Goal: Task Accomplishment & Management: Manage account settings

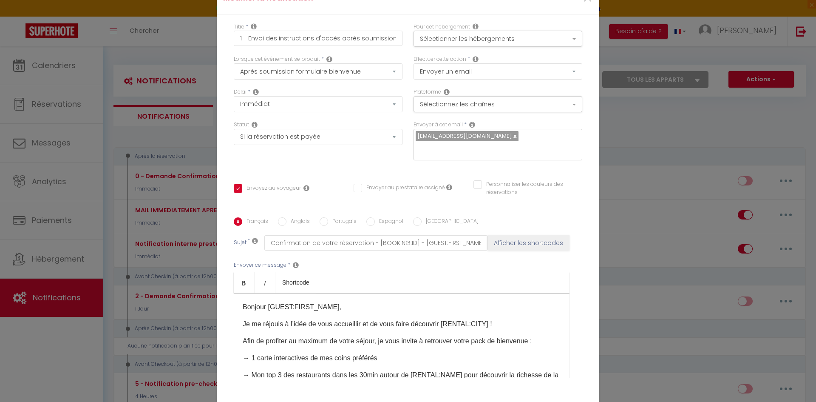
select select "17"
select select "if_booking_is_paid"
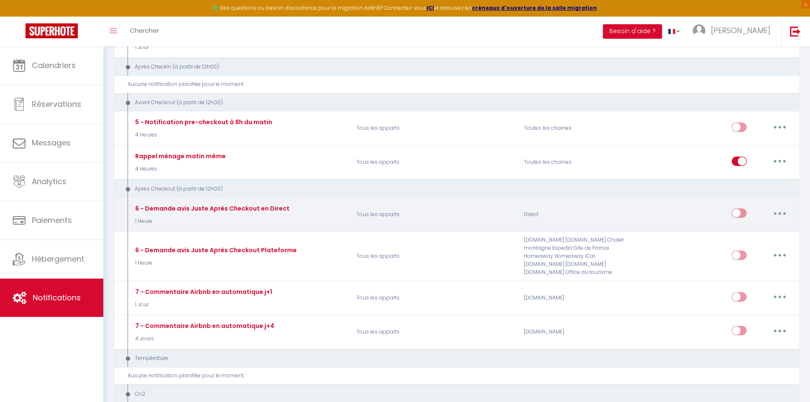
scroll to position [262, 0]
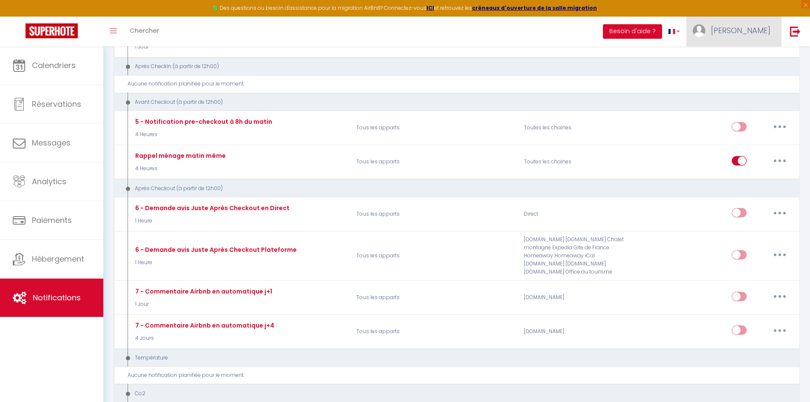
click at [766, 27] on span "Maxime" at bounding box center [741, 30] width 60 height 11
click at [744, 77] on link "Équipe" at bounding box center [746, 74] width 63 height 14
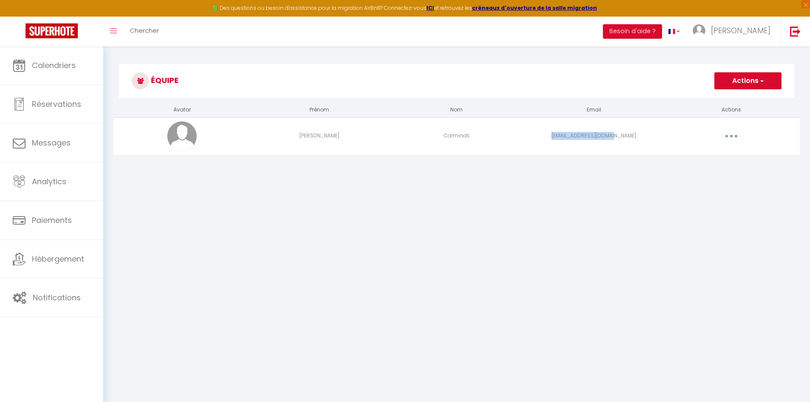
drag, startPoint x: 565, startPoint y: 135, endPoint x: 656, endPoint y: 137, distance: 91.4
click at [656, 137] on td "shou-39400@hotmail.fr" at bounding box center [593, 135] width 137 height 37
copy td "shou-39400@hotmail.fr"
click at [728, 137] on button "button" at bounding box center [731, 136] width 24 height 14
click at [712, 155] on link "Editer" at bounding box center [709, 155] width 63 height 14
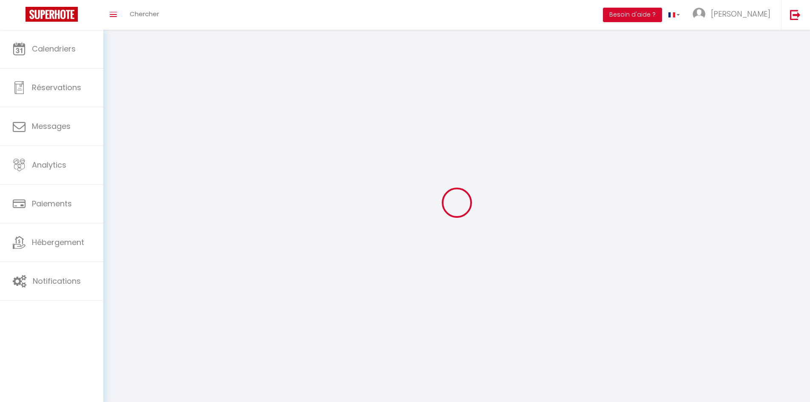
type input "Rachel"
type input "Carminati"
type input "shou-39400@hotmail.fr"
type textarea "https://app.superhote.com/#/connect/5TwEqNHbAU"
checkbox input "false"
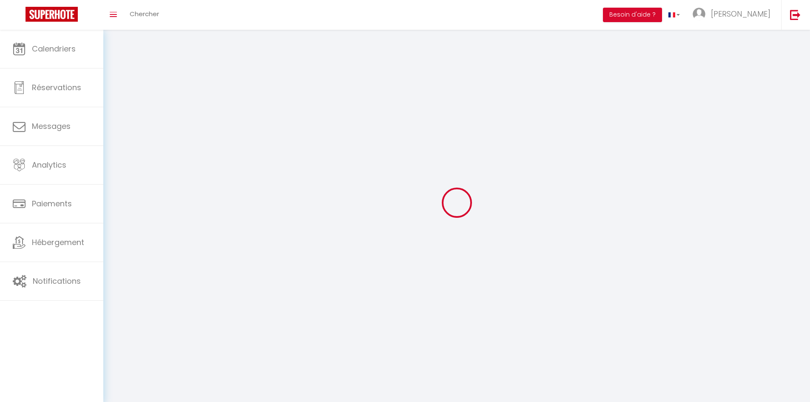
checkbox input "false"
checkbox input "true"
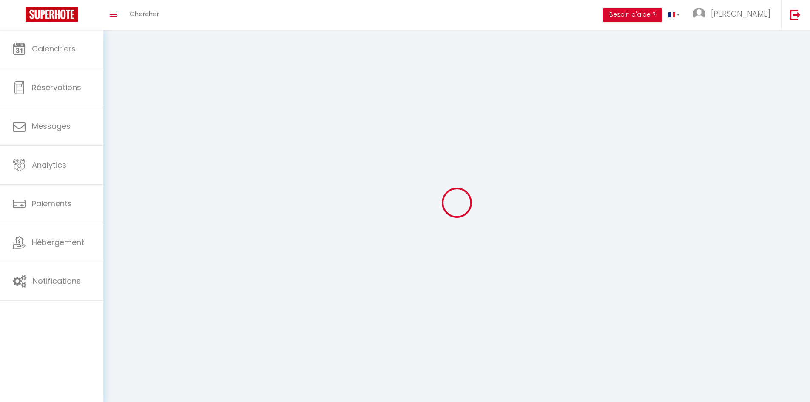
checkbox input "true"
checkbox input "false"
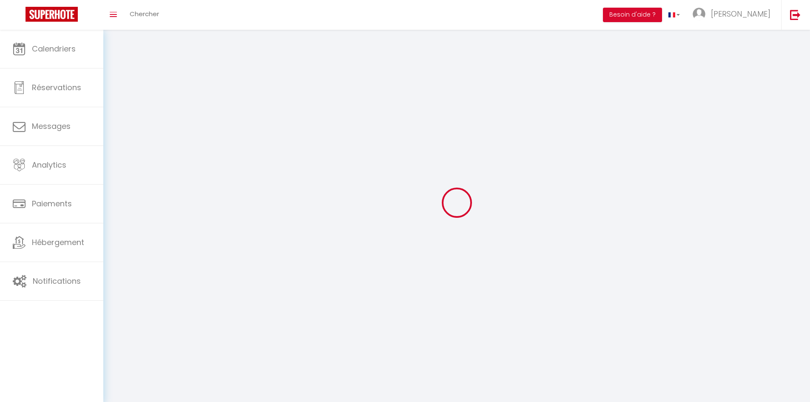
checkbox input "false"
select select
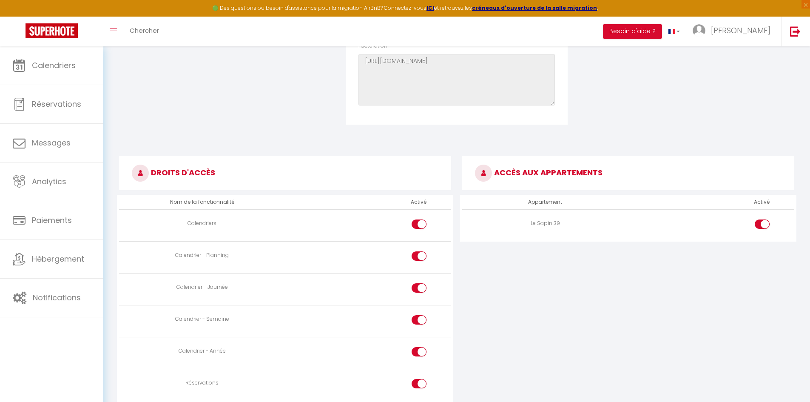
scroll to position [383, 0]
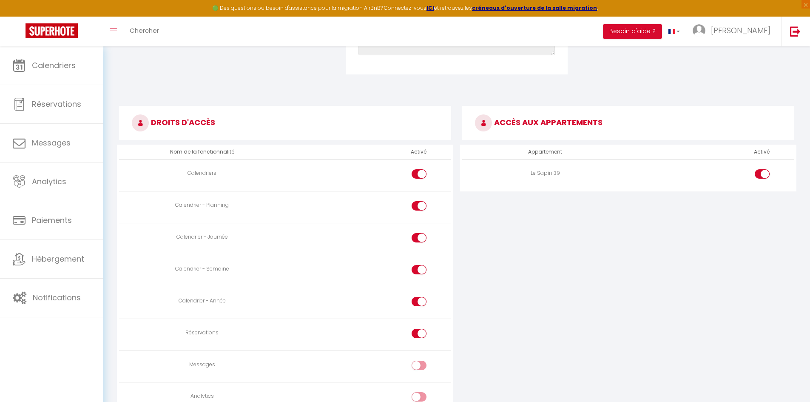
click at [644, 270] on div "ACCÈS AUX APPARTEMENTS Appartement Activé Le Sapin 39" at bounding box center [628, 332] width 343 height 467
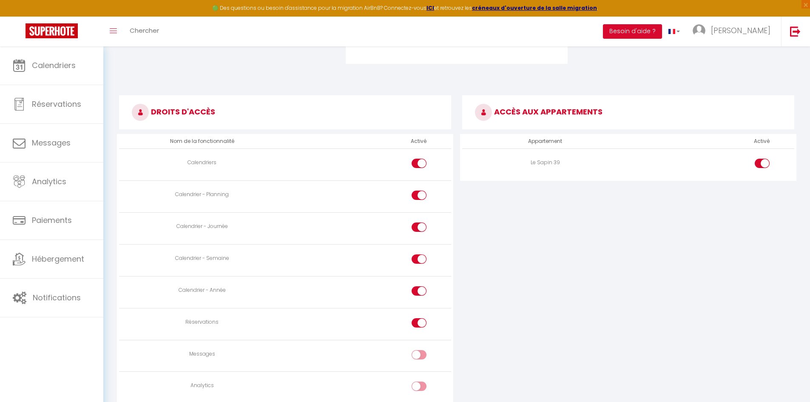
scroll to position [259, 0]
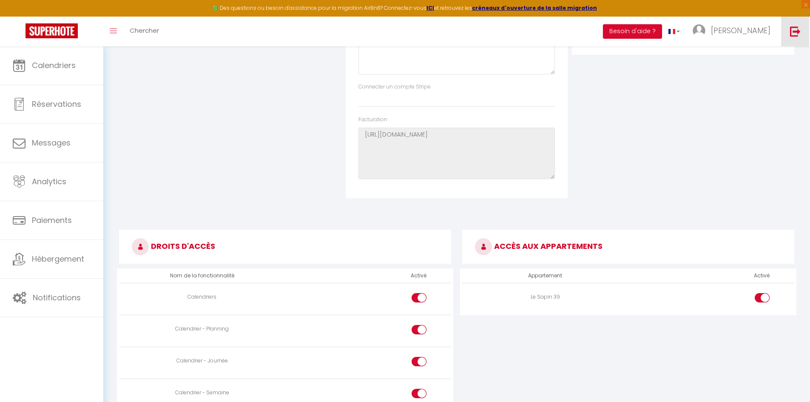
click at [791, 32] on img at bounding box center [795, 31] width 11 height 11
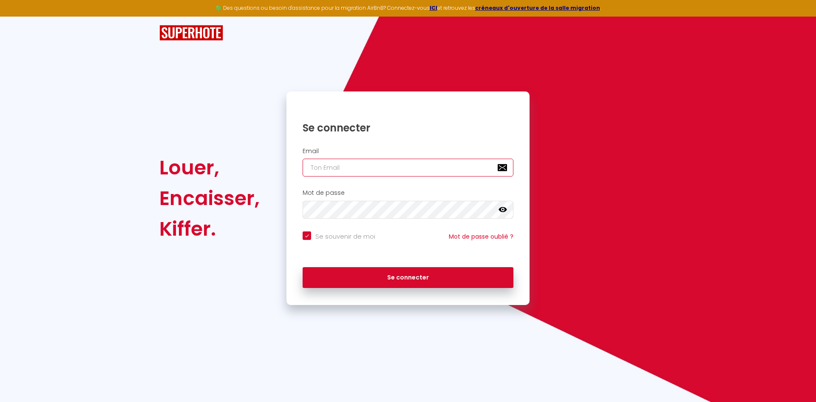
type input "maxweb3939@gmail.com"
checkbox input "true"
click at [363, 172] on input "maxweb3939@gmail.com" at bounding box center [408, 168] width 211 height 18
drag, startPoint x: 364, startPoint y: 167, endPoint x: 262, endPoint y: 169, distance: 102.0
click at [262, 169] on div "Louer, Encaisser, Kiffer. Se connecter Email maxweb3939@gmail.com Mot de passe …" at bounding box center [408, 197] width 508 height 213
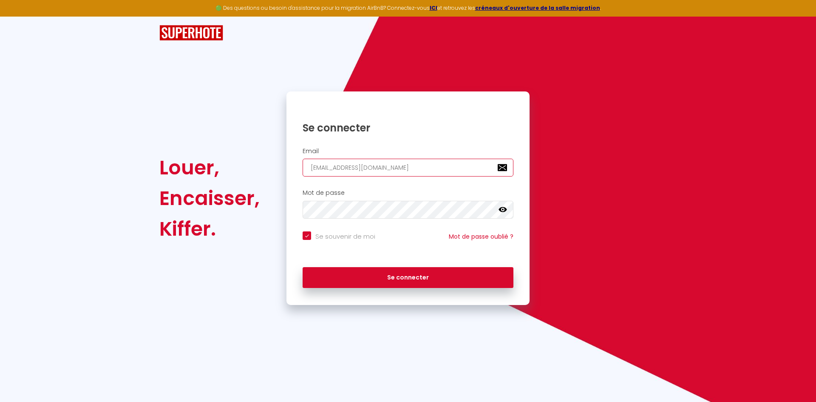
paste input "shou-39400@hotmail.fr"
type input "shou-39400@hotmail.fr"
checkbox input "true"
type input "shou-39400@hotmail.fr"
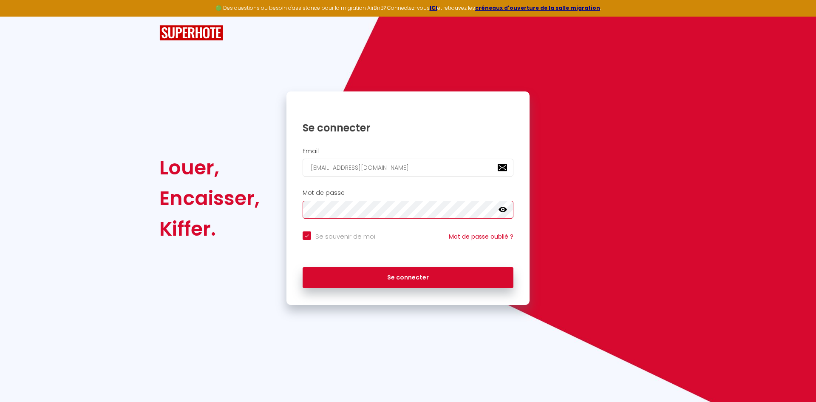
click at [261, 212] on div "Louer, Encaisser, Kiffer. Se connecter Email shou-39400@hotmail.fr Mot de passe…" at bounding box center [408, 197] width 508 height 213
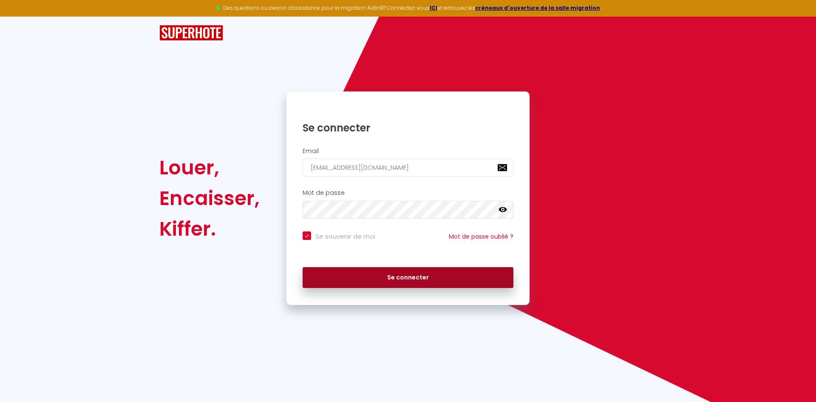
click at [347, 282] on button "Se connecter" at bounding box center [408, 277] width 211 height 21
checkbox input "true"
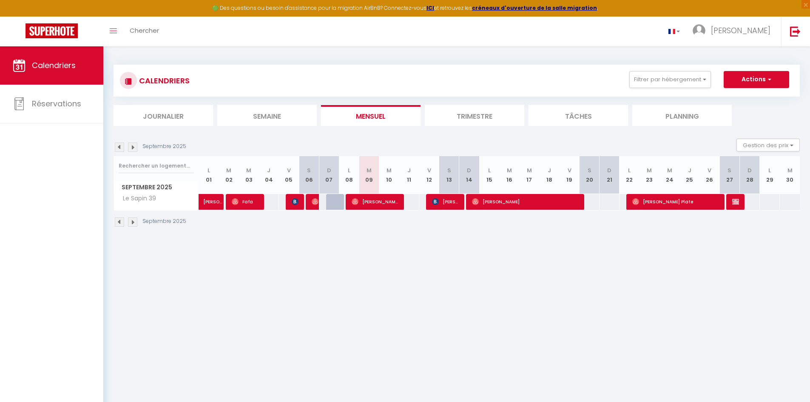
click at [373, 286] on body "🟢 Des questions ou besoin d'assistance pour la migration AirBnB? Connectez-vous…" at bounding box center [405, 247] width 810 height 402
click at [377, 202] on span "Quentin Lepand" at bounding box center [375, 201] width 47 height 16
select select "OK"
select select "0"
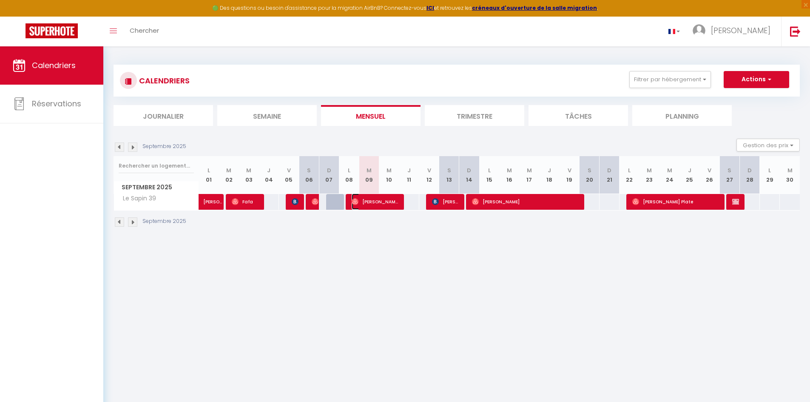
select select "0"
select select "1"
select select
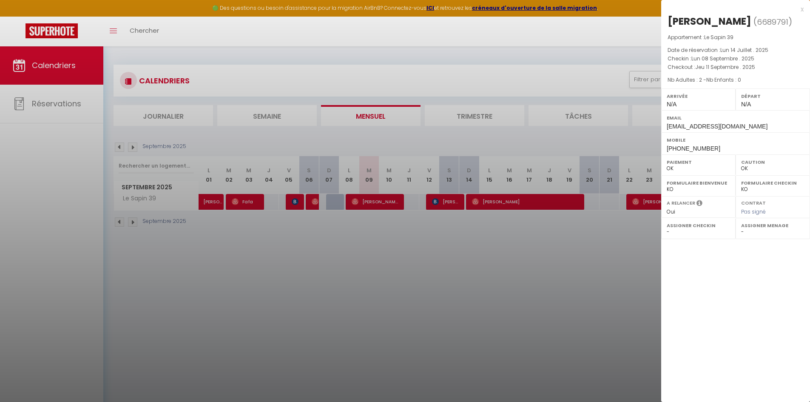
click at [564, 251] on div at bounding box center [405, 201] width 810 height 402
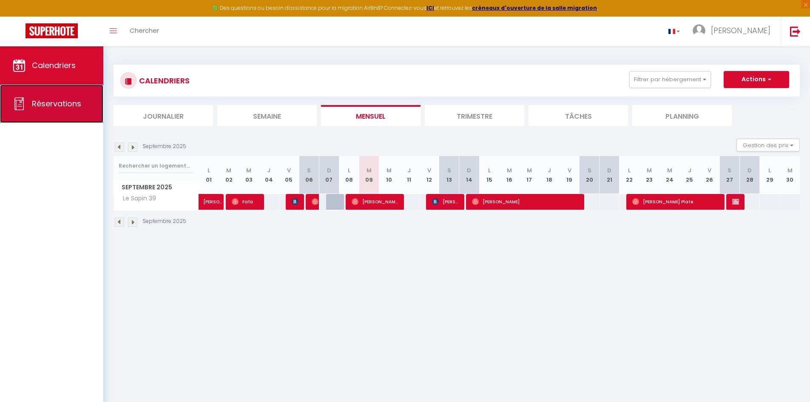
click at [75, 107] on span "Réservations" at bounding box center [56, 103] width 49 height 11
select select "not_cancelled"
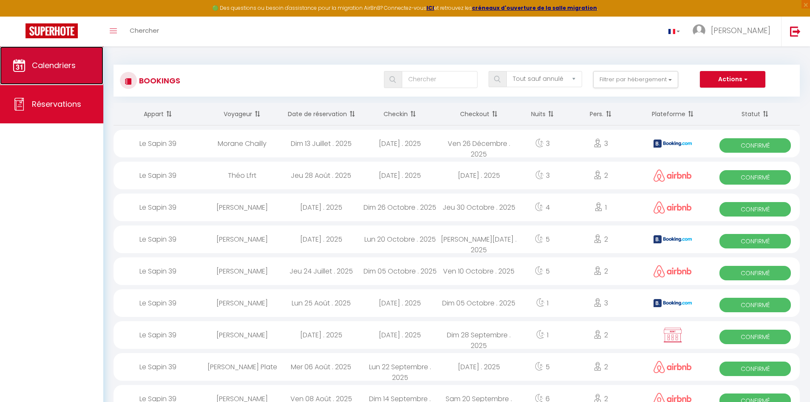
click at [56, 66] on span "Calendriers" at bounding box center [54, 65] width 44 height 11
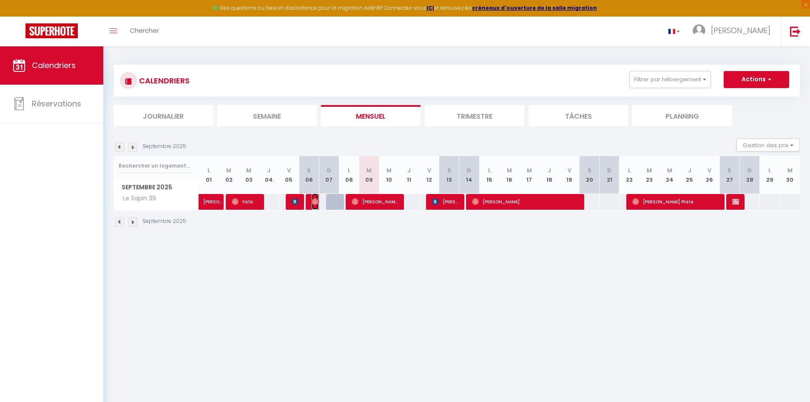
click at [314, 202] on img at bounding box center [315, 201] width 7 height 7
select select "OK"
select select "0"
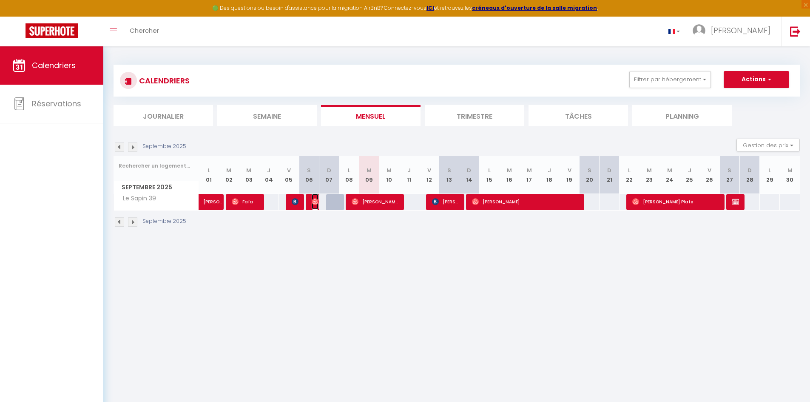
select select "1"
select select
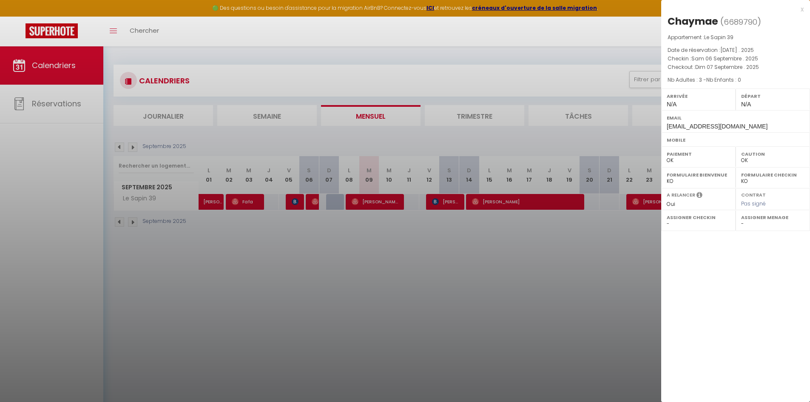
click at [592, 262] on div at bounding box center [405, 201] width 810 height 402
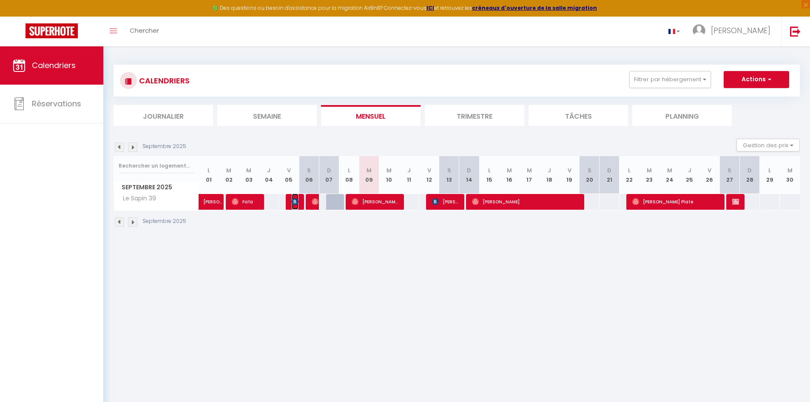
click at [298, 204] on img at bounding box center [295, 201] width 7 height 7
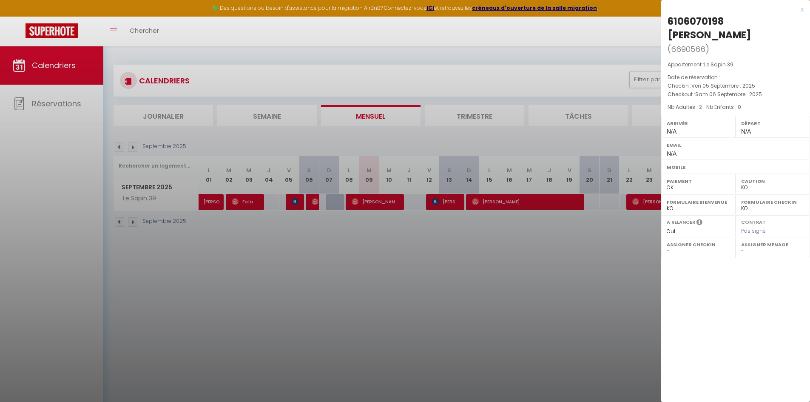
click at [340, 236] on div at bounding box center [405, 201] width 810 height 402
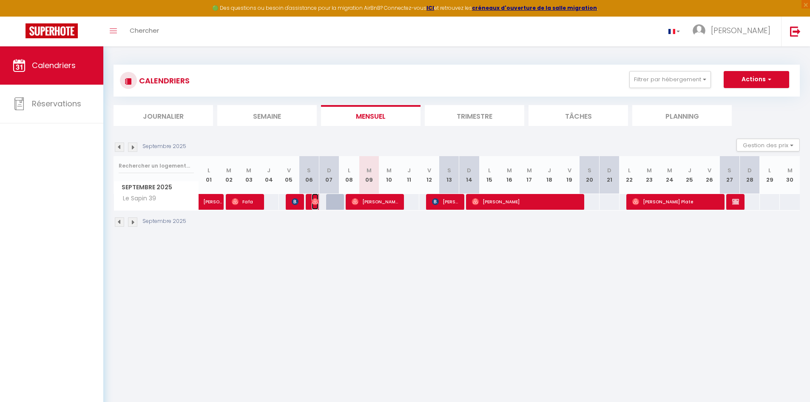
click at [315, 201] on img at bounding box center [315, 201] width 7 height 7
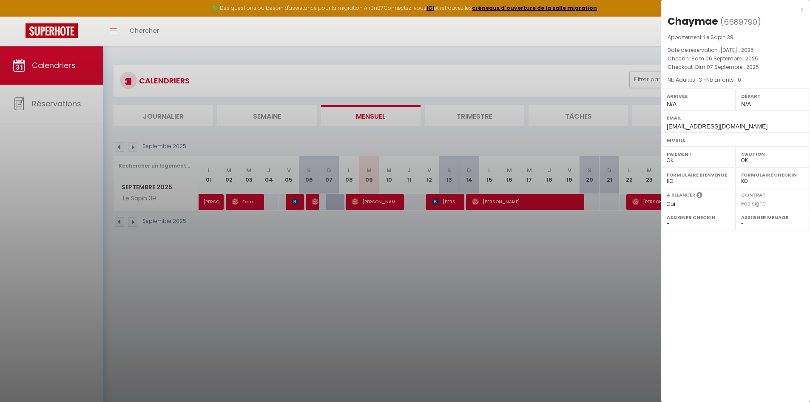
click at [371, 247] on div at bounding box center [405, 201] width 810 height 402
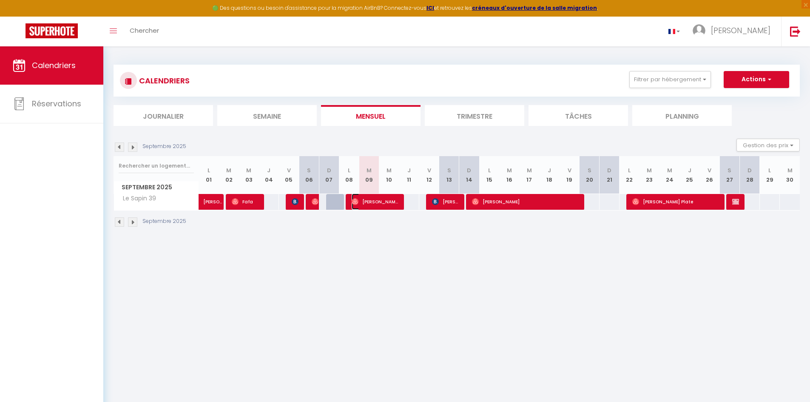
click at [377, 200] on span "Quentin Lepand" at bounding box center [375, 201] width 47 height 16
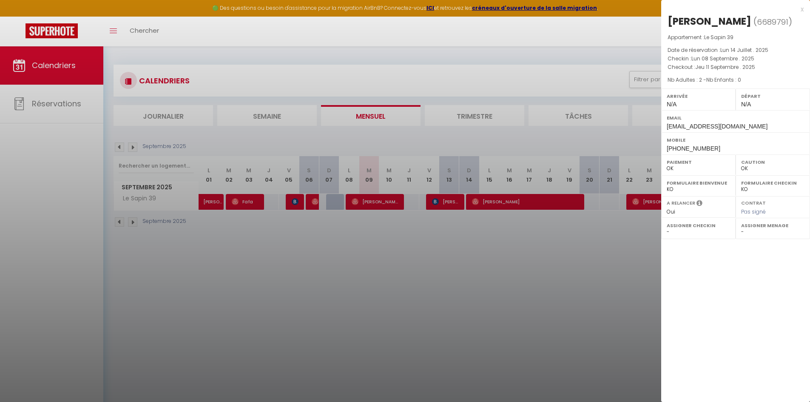
click at [422, 251] on div at bounding box center [405, 201] width 810 height 402
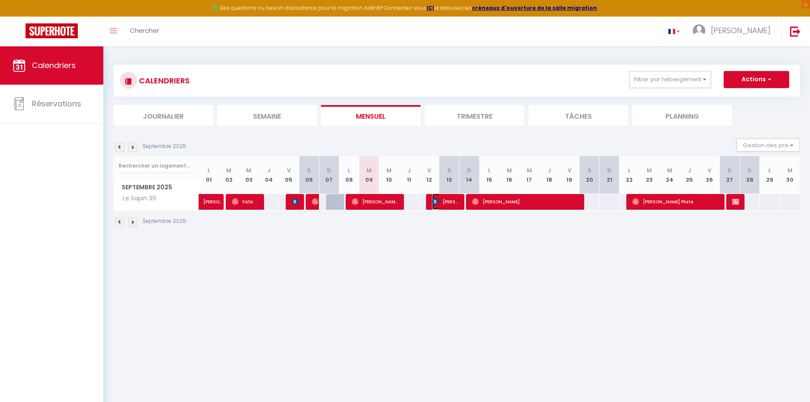
click at [445, 202] on span "FERNANDES Alexandre" at bounding box center [445, 201] width 27 height 16
select select "KO"
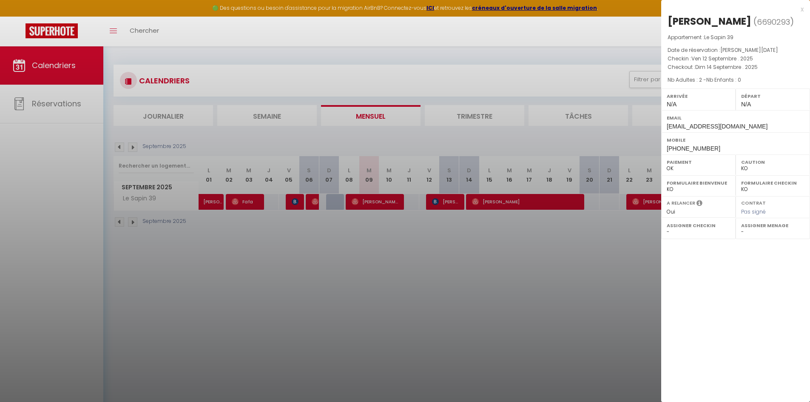
click at [441, 244] on div at bounding box center [405, 201] width 810 height 402
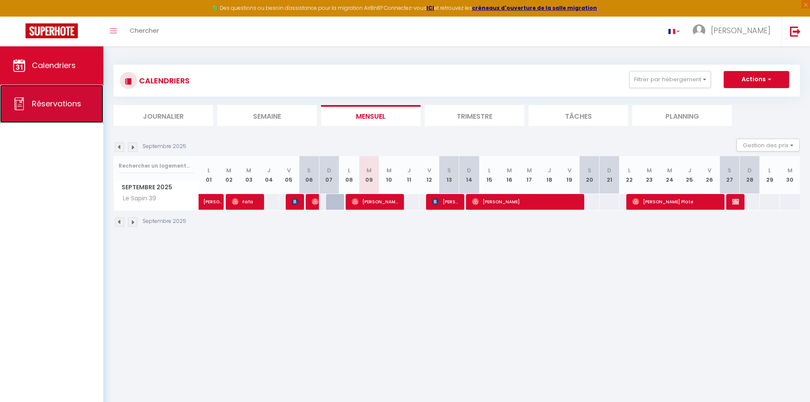
click at [65, 100] on span "Réservations" at bounding box center [56, 103] width 49 height 11
select select "not_cancelled"
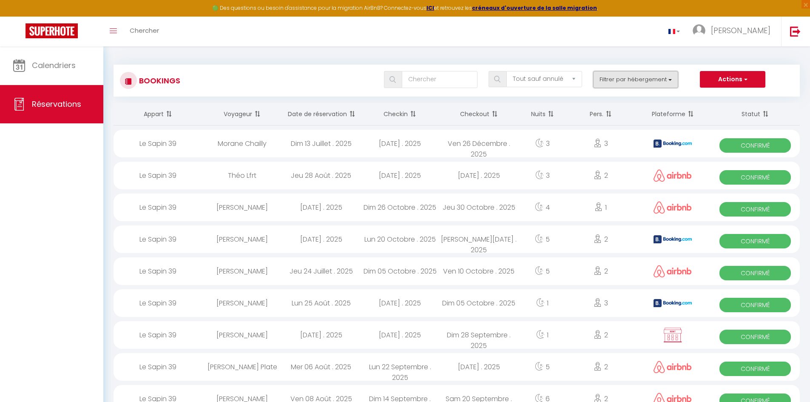
click at [633, 80] on button "Filtrer par hébergement" at bounding box center [635, 79] width 85 height 17
click at [235, 204] on div "Estelle Saunier" at bounding box center [242, 207] width 79 height 28
select select "OK"
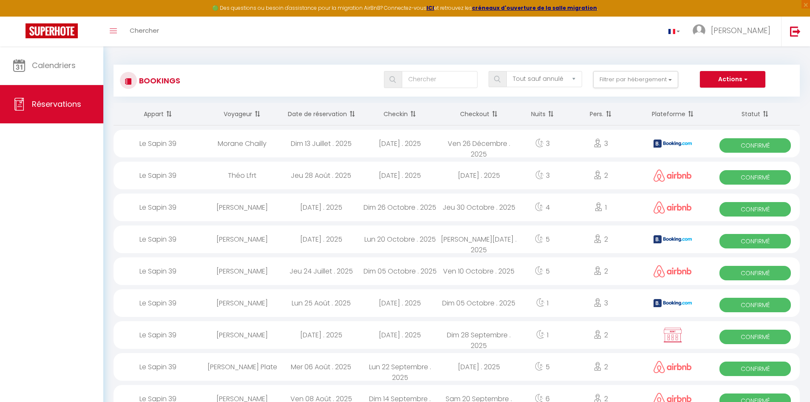
select select "0"
select select "1"
select select
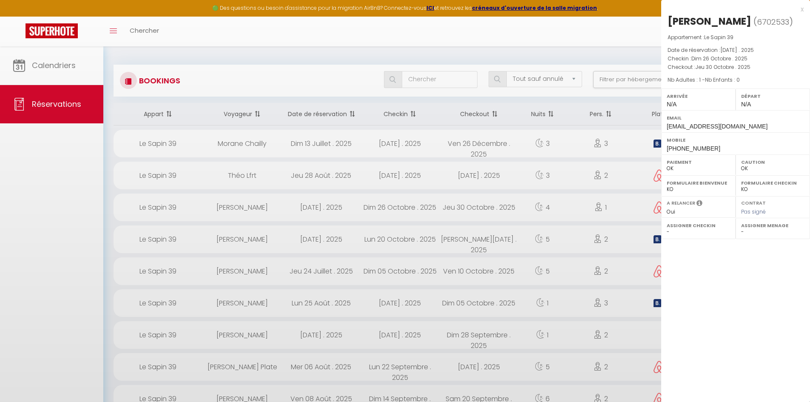
select select "52406"
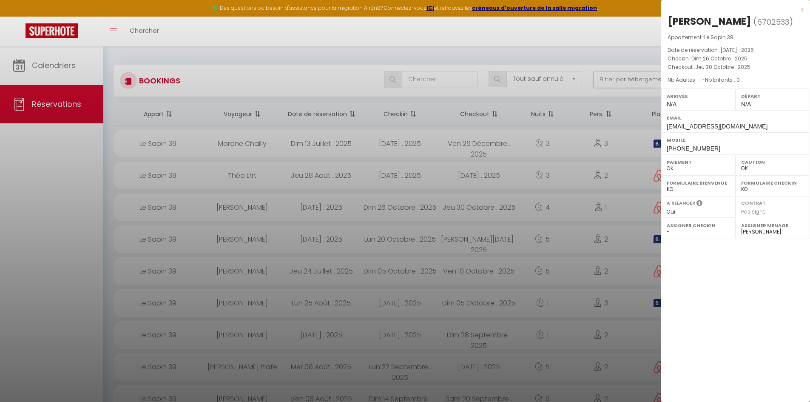
click at [566, 37] on div at bounding box center [405, 201] width 810 height 402
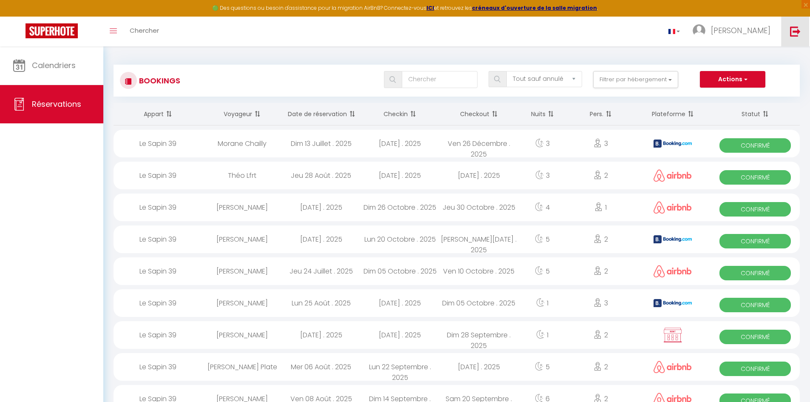
click at [798, 29] on img at bounding box center [795, 31] width 11 height 11
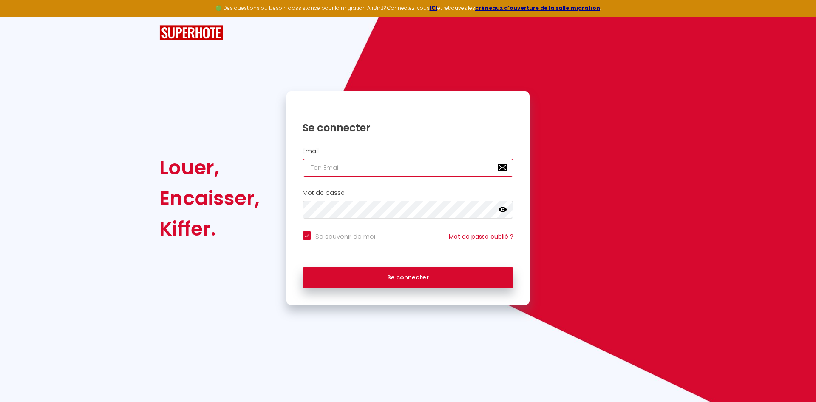
type input "shou-39400@hotmail.fr"
checkbox input "true"
click at [398, 162] on input "shou-39400@hotmail.fr" at bounding box center [408, 168] width 211 height 18
type input "maxweb3939@gmail.com"
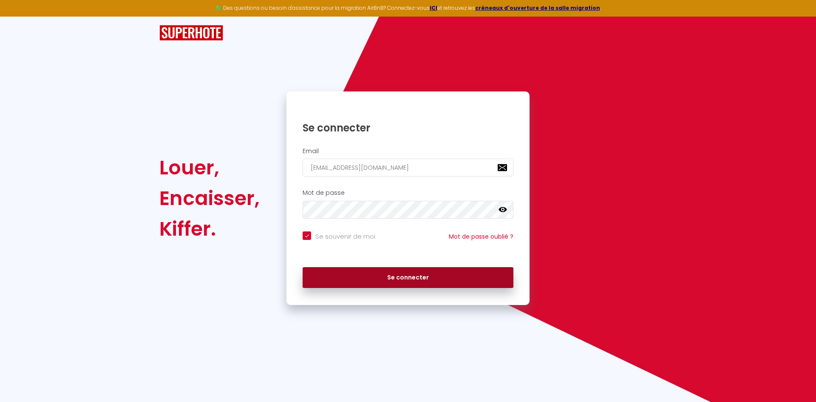
click at [354, 268] on button "Se connecter" at bounding box center [408, 277] width 211 height 21
checkbox input "true"
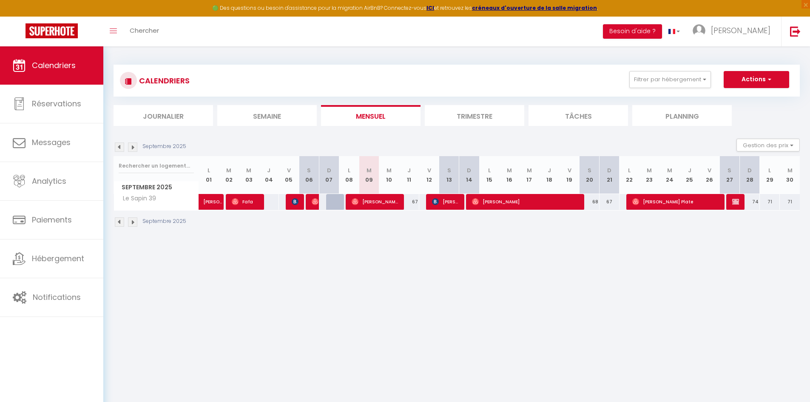
click at [210, 326] on body "🟢 Des questions ou besoin d'assistance pour la migration AirBnB? Connectez-vous…" at bounding box center [405, 247] width 810 height 402
click at [294, 270] on body "🟢 Des questions ou besoin d'assistance pour la migration AirBnB? Connectez-vous…" at bounding box center [405, 247] width 810 height 402
click at [738, 201] on img at bounding box center [735, 201] width 7 height 7
select select "OK"
select select "KO"
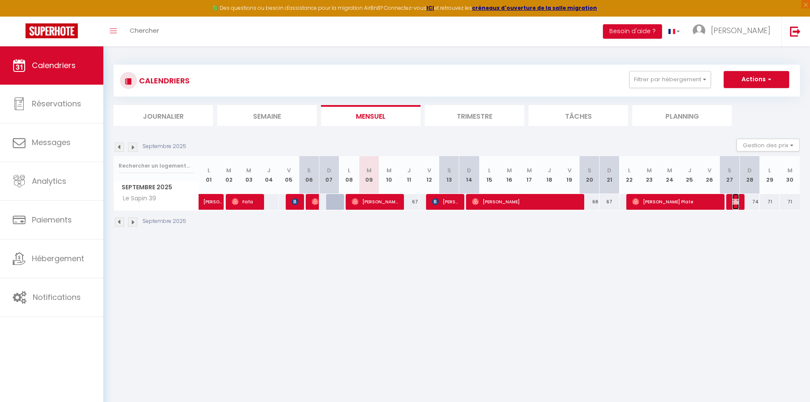
select select "1"
select select "0"
select select "1"
select select
select select "52406"
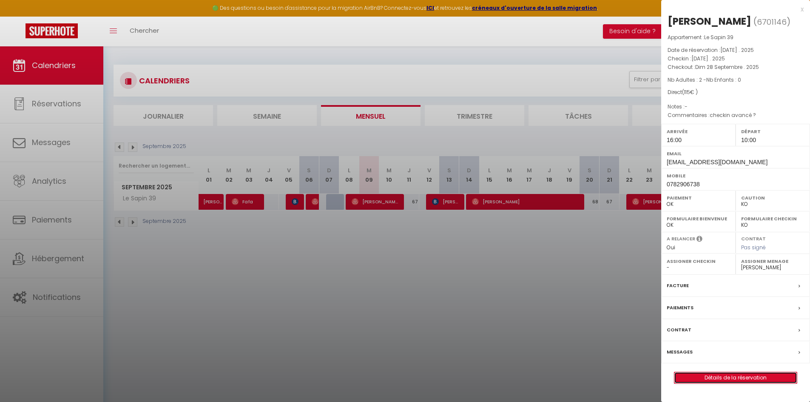
click at [746, 375] on link "Détails de la réservation" at bounding box center [735, 377] width 122 height 11
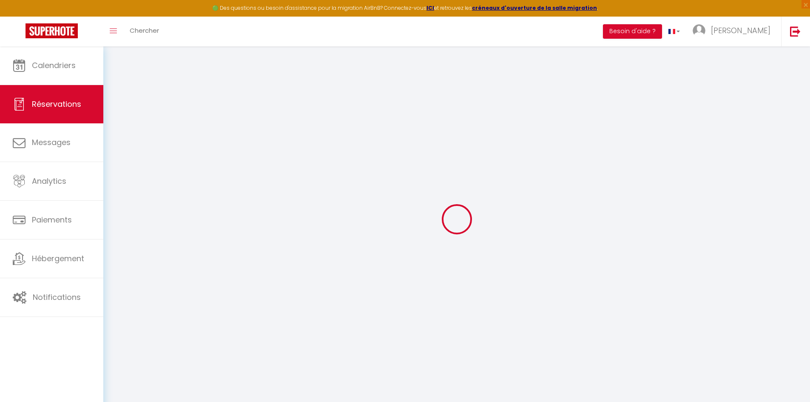
select select
checkbox input "false"
select select
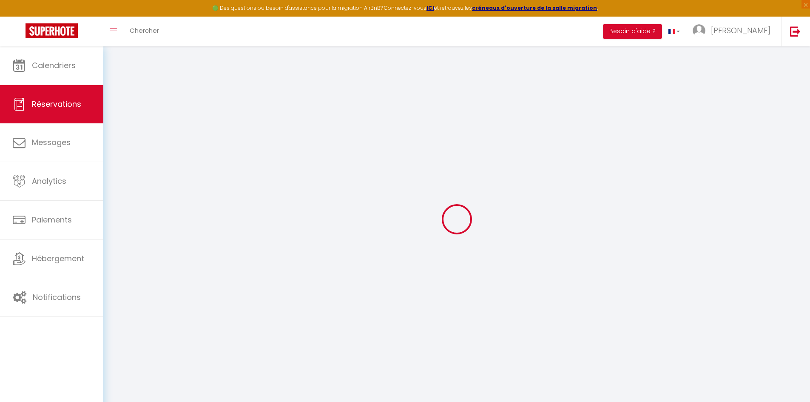
checkbox input "false"
select select
checkbox input "false"
type textarea "checkin avancé ?"
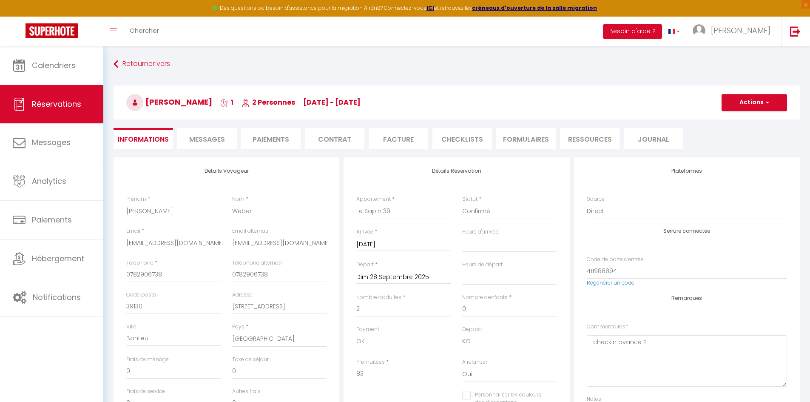
type input "32"
select select
checkbox input "false"
select select "16:00"
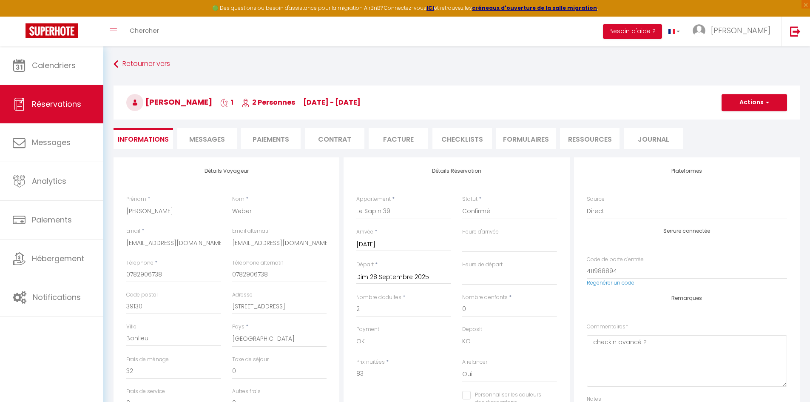
select select "10:00"
click at [759, 97] on button "Actions" at bounding box center [753, 102] width 65 height 17
click at [739, 145] on link "Supprimer" at bounding box center [745, 143] width 67 height 11
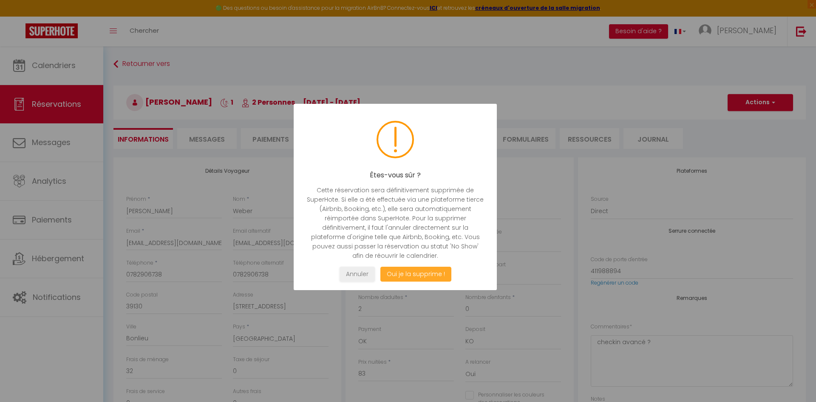
click at [425, 273] on button "Oui je la supprime !" at bounding box center [415, 274] width 71 height 15
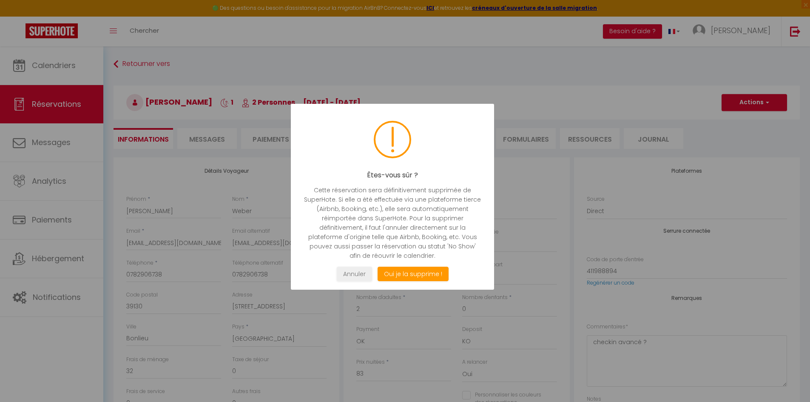
select select "not_cancelled"
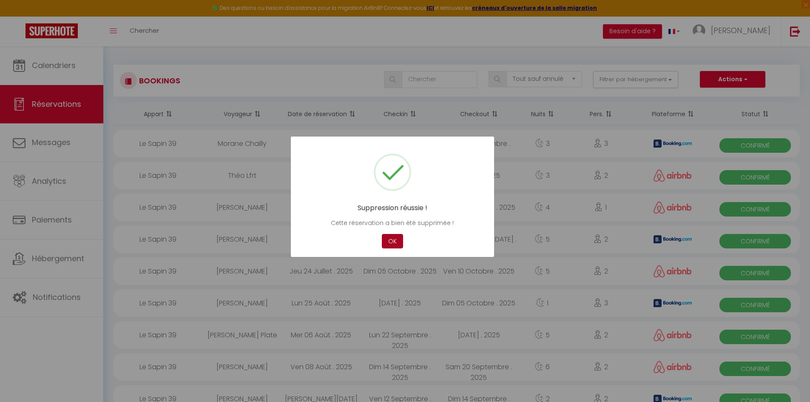
click at [391, 239] on button "OK" at bounding box center [392, 241] width 21 height 15
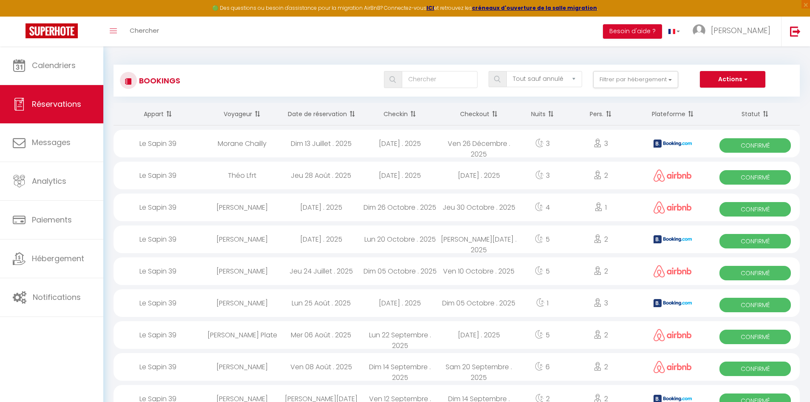
click at [410, 113] on span at bounding box center [412, 113] width 9 height 17
click at [414, 114] on span at bounding box center [412, 113] width 9 height 17
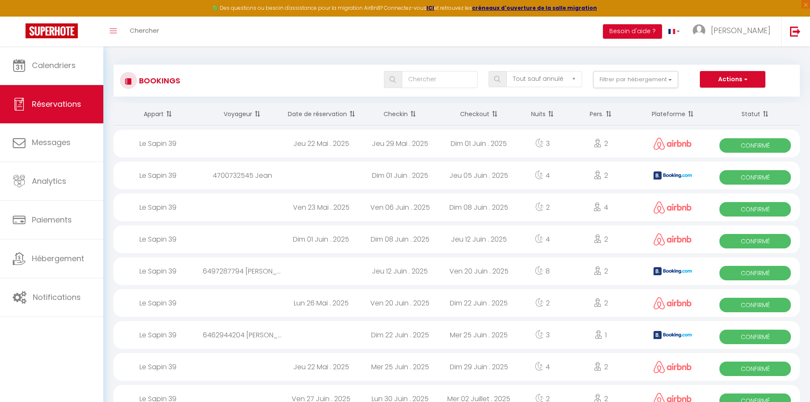
click at [413, 112] on span at bounding box center [412, 113] width 9 height 17
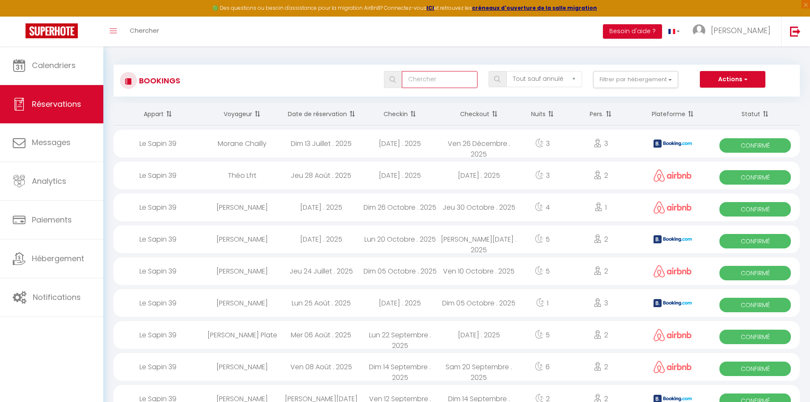
click at [467, 79] on input "text" at bounding box center [440, 79] width 76 height 17
click at [607, 80] on button "Filtrer par hébergement" at bounding box center [635, 79] width 85 height 17
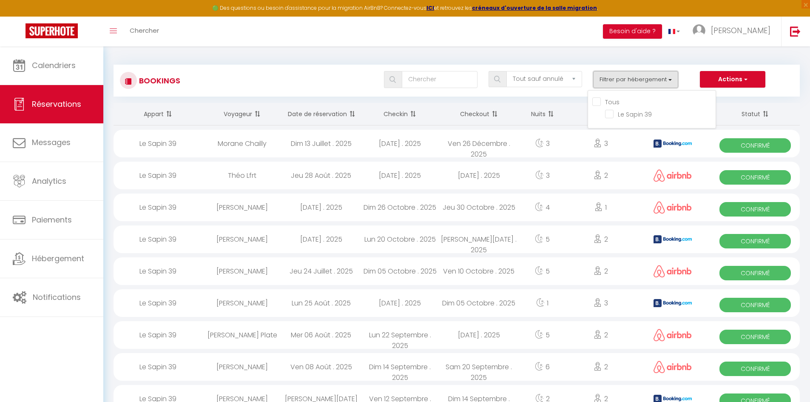
click at [607, 80] on button "Filtrer par hébergement" at bounding box center [635, 79] width 85 height 17
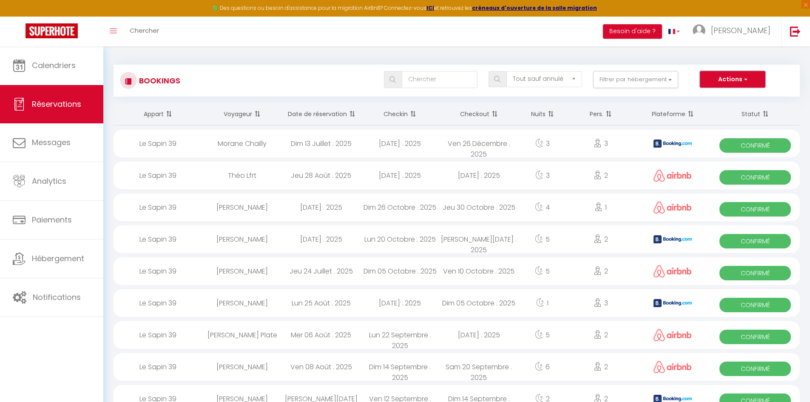
click at [736, 80] on button "Actions" at bounding box center [732, 79] width 65 height 17
click at [283, 83] on div "Tous les statuts Annulé Confirmé Non Confirmé Tout sauf annulé No Show Request …" at bounding box center [484, 79] width 627 height 17
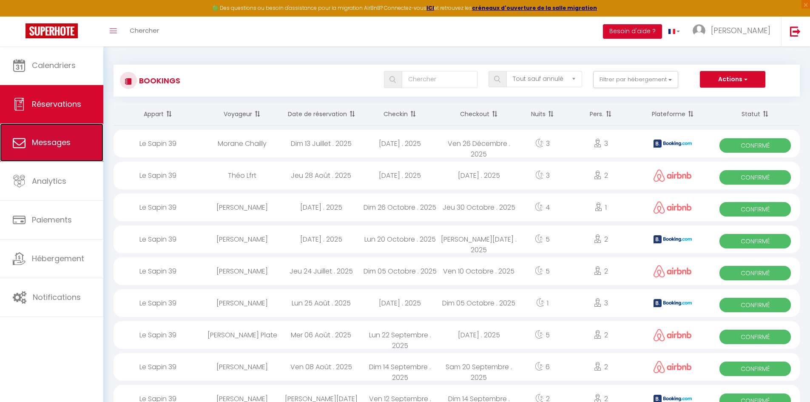
click at [74, 145] on link "Messages" at bounding box center [51, 142] width 103 height 38
select select "message"
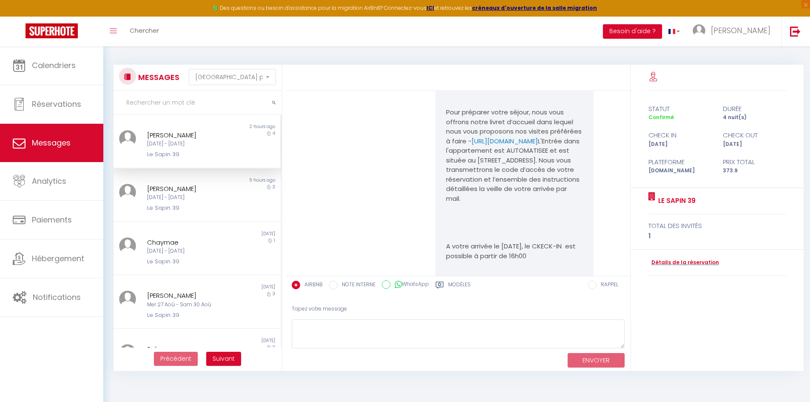
scroll to position [553, 0]
click at [490, 146] on link "https://superhote.com/applink/booking/9HT6zKapoL/welcome" at bounding box center [504, 141] width 66 height 9
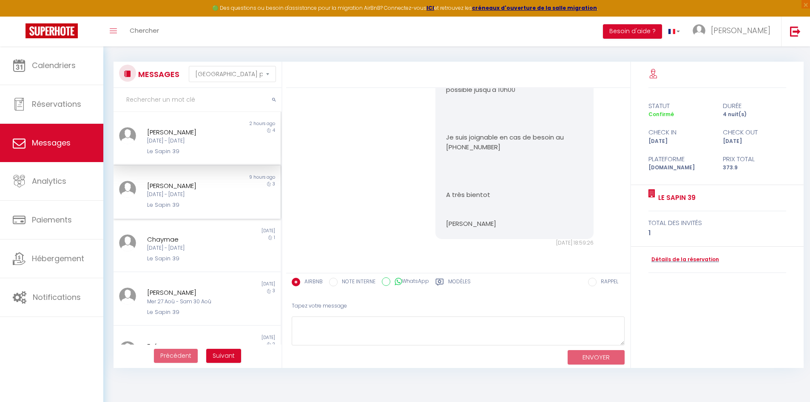
scroll to position [0, 0]
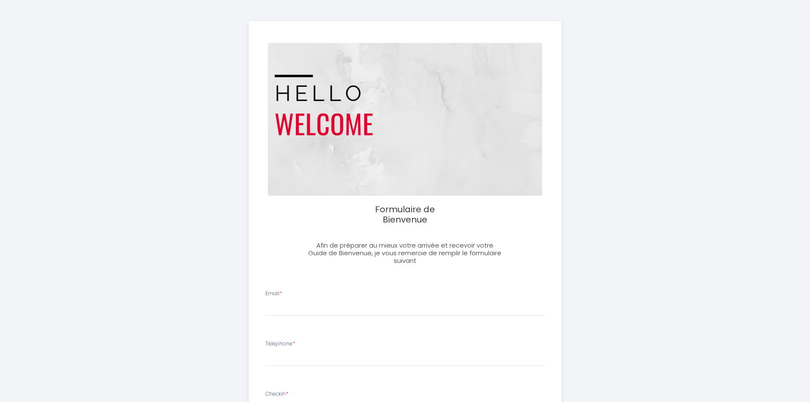
select select
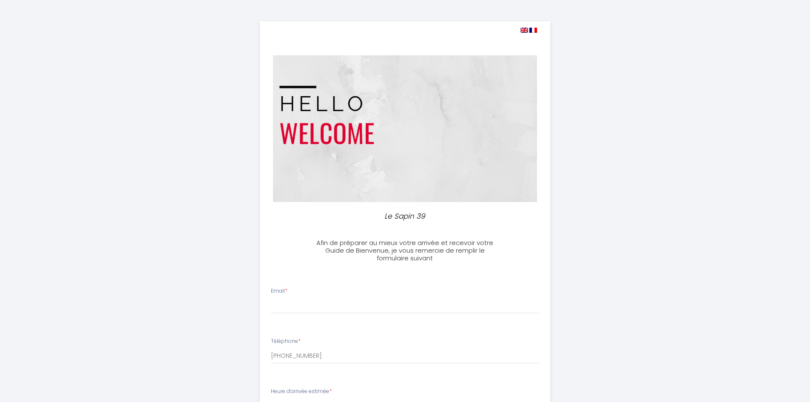
select select
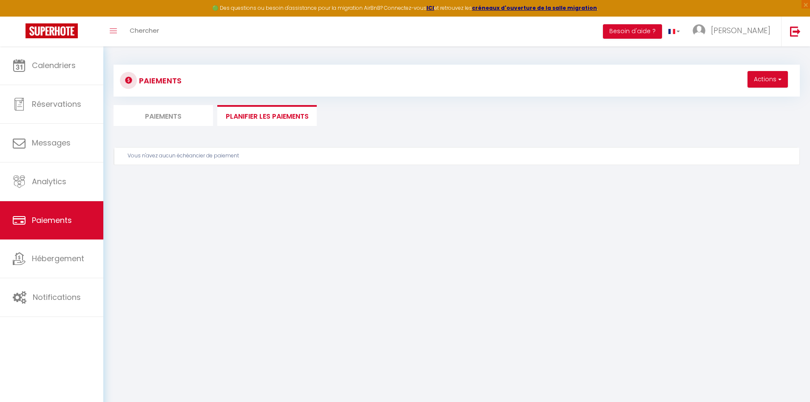
click at [341, 233] on body "🟢 Des questions ou besoin d'assistance pour la migration AirBnB? Connectez-vous…" at bounding box center [405, 247] width 810 height 402
click at [529, 241] on body "🟢 Des questions ou besoin d'assistance pour la migration AirBnB? Connectez-vous…" at bounding box center [405, 247] width 810 height 402
